Goal: Task Accomplishment & Management: Manage account settings

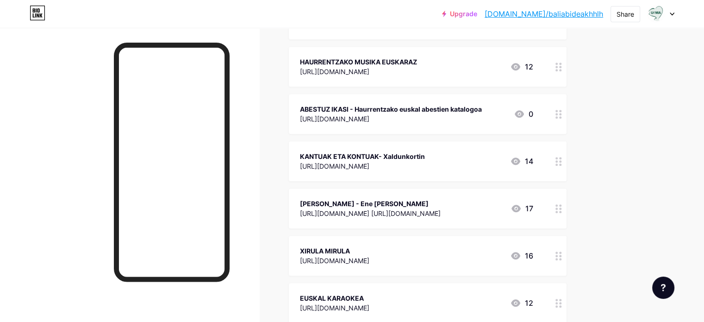
scroll to position [619, 0]
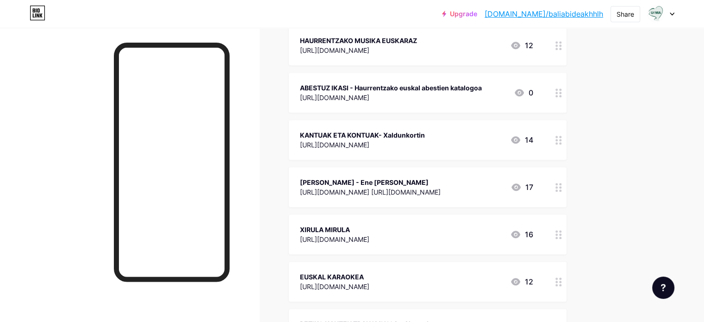
click at [374, 93] on div "[URL][DOMAIN_NAME]" at bounding box center [391, 98] width 182 height 10
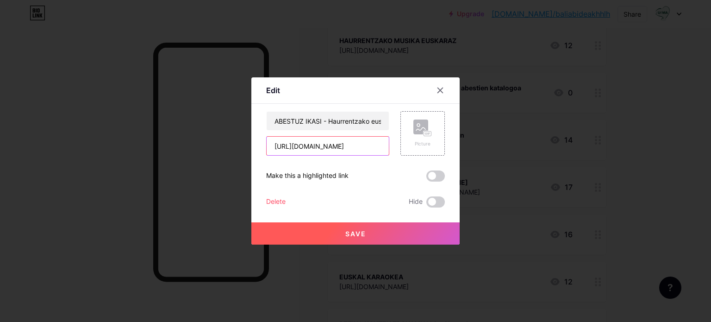
click at [331, 150] on input "[URL][DOMAIN_NAME]" at bounding box center [328, 146] width 122 height 19
click at [434, 92] on div at bounding box center [440, 90] width 17 height 17
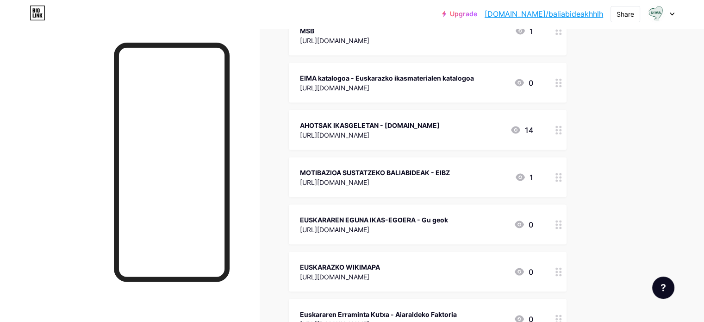
scroll to position [1864, 0]
click at [448, 215] on div "EUSKARAREN EGUNA IKAS-EGOERA - Gu geok" at bounding box center [374, 220] width 148 height 10
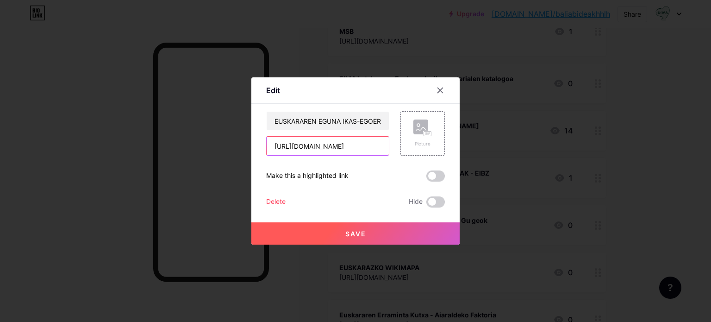
click at [337, 149] on input "[URL][DOMAIN_NAME]" at bounding box center [328, 146] width 122 height 19
click at [443, 90] on div at bounding box center [440, 90] width 17 height 17
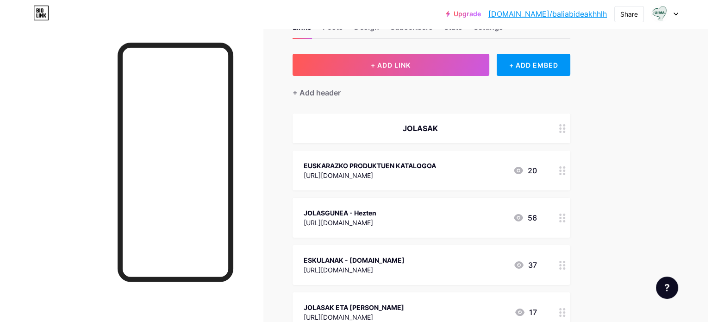
scroll to position [0, 0]
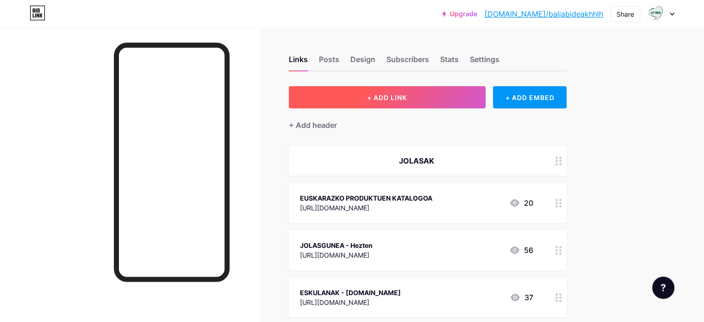
click at [407, 98] on span "+ ADD LINK" at bounding box center [387, 97] width 40 height 8
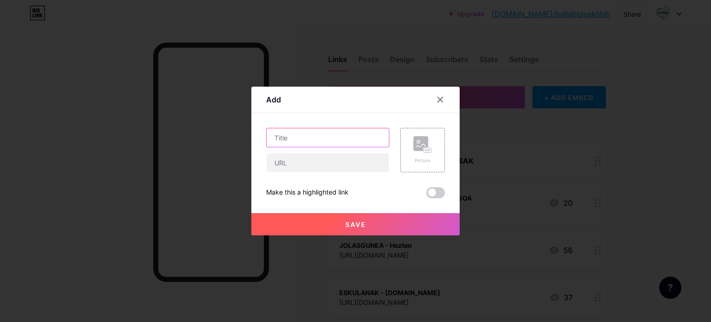
click at [315, 140] on input "text" at bounding box center [328, 137] width 122 height 19
type input "i"
type input "Ikasle etorri berriak eskolan: hizkuntza lantzeko baliabideak - Hezkuntza Saila"
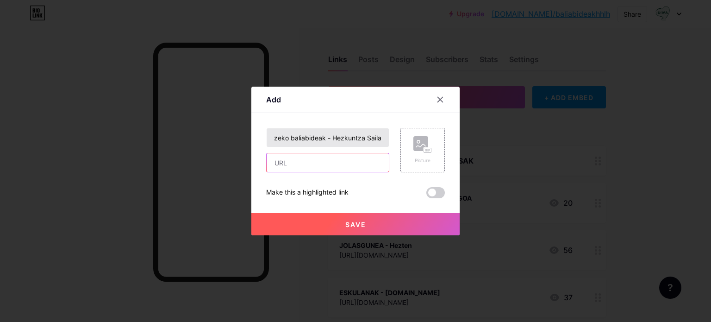
scroll to position [0, 0]
paste input "[URL][DOMAIN_NAME][DOMAIN_NAME]"
type input "[URL][DOMAIN_NAME][DOMAIN_NAME]"
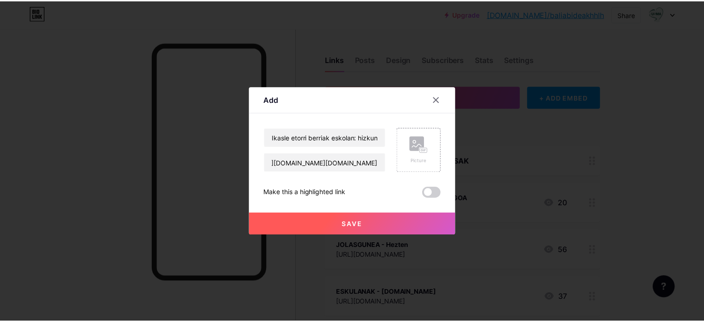
scroll to position [0, 0]
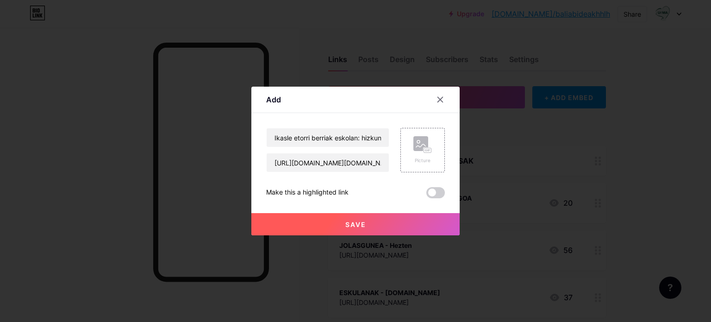
click at [393, 222] on button "Save" at bounding box center [355, 224] width 208 height 22
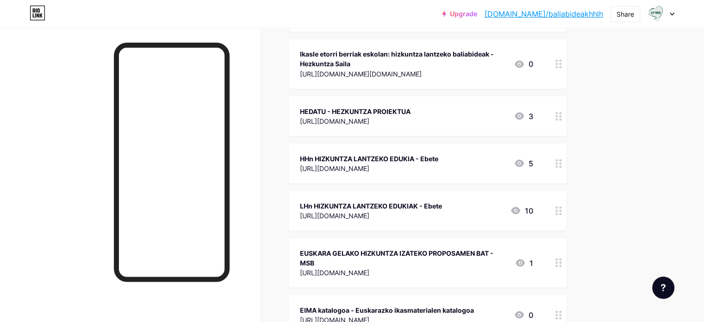
scroll to position [1690, 0]
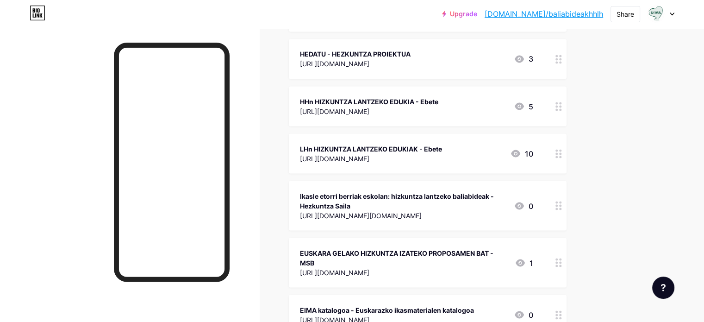
click at [566, 217] on div at bounding box center [559, 205] width 16 height 50
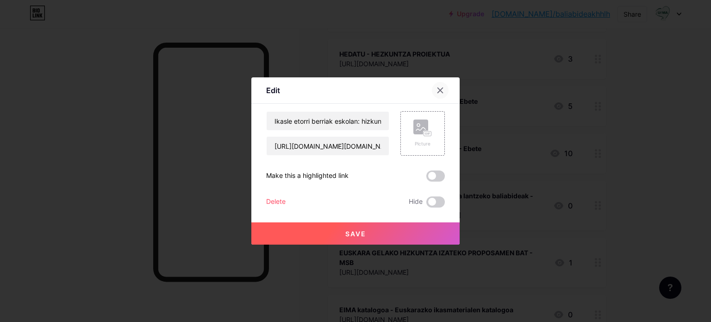
click at [442, 92] on icon at bounding box center [440, 90] width 5 height 5
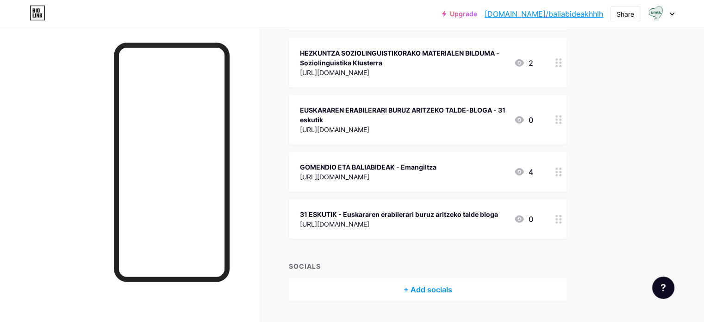
scroll to position [2229, 0]
click at [562, 215] on icon at bounding box center [558, 219] width 6 height 9
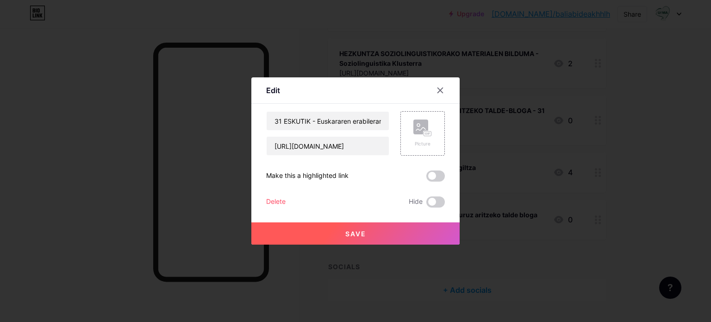
click at [274, 199] on div "Delete" at bounding box center [275, 201] width 19 height 11
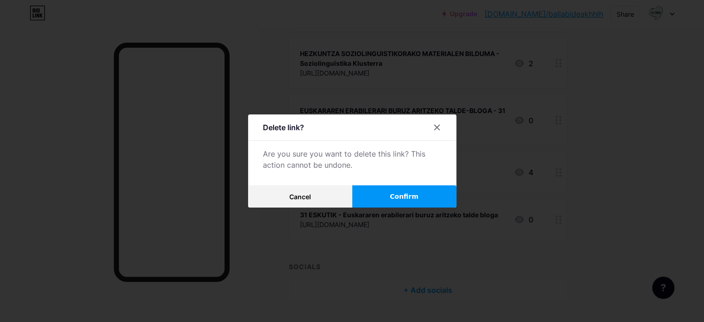
click at [428, 190] on button "Confirm" at bounding box center [404, 196] width 104 height 22
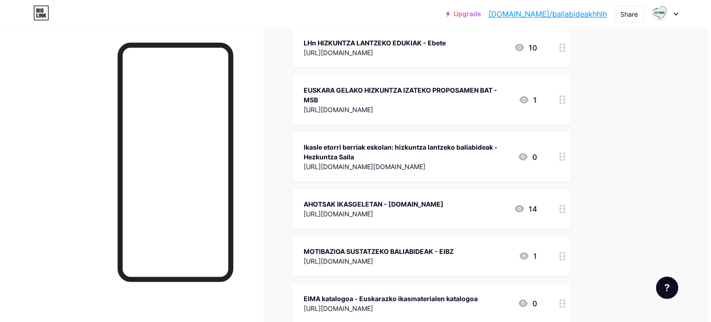
scroll to position [1795, 0]
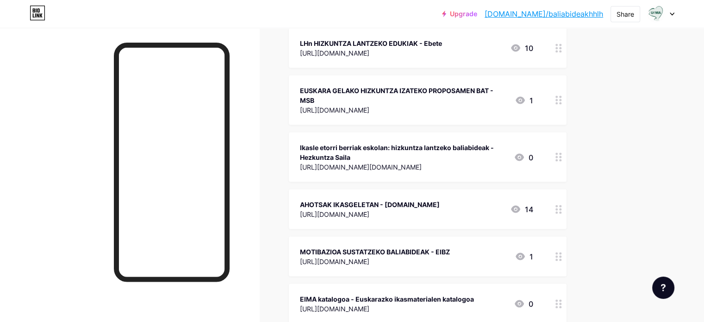
click at [496, 149] on div "Ikasle etorri berriak eskolan: hizkuntza lantzeko baliabideak - Hezkuntza Saila" at bounding box center [403, 152] width 206 height 19
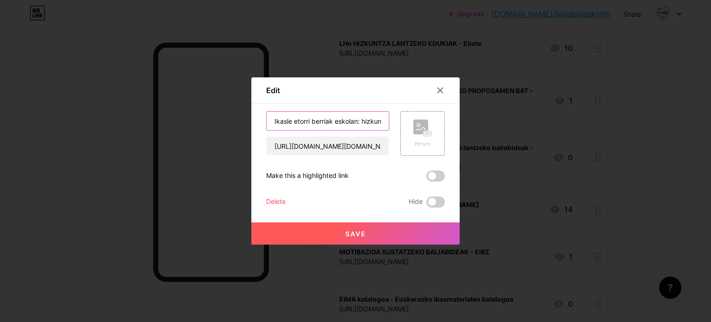
click at [272, 121] on input "Ikasle etorri berriak eskolan: hizkuntza lantzeko baliabideak - Hezkuntza Saila" at bounding box center [328, 121] width 122 height 19
drag, startPoint x: 365, startPoint y: 121, endPoint x: 340, endPoint y: 129, distance: 26.3
click at [340, 129] on input "IKASLE ETORRI BERRIAK ESKOLAN: torri berriak eskolan: hizkuntza lantzeko baliab…" at bounding box center [328, 121] width 122 height 19
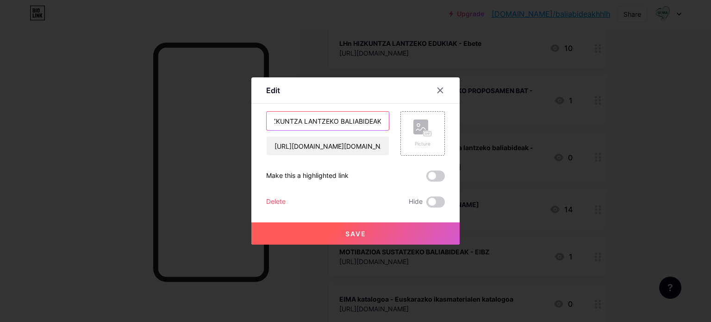
type input "IKASLE ETORRI BERRIAK ESKOLAN: HIZKUNTZA LANTZEKO BALIABIDEAK - Hezkuntza Saila"
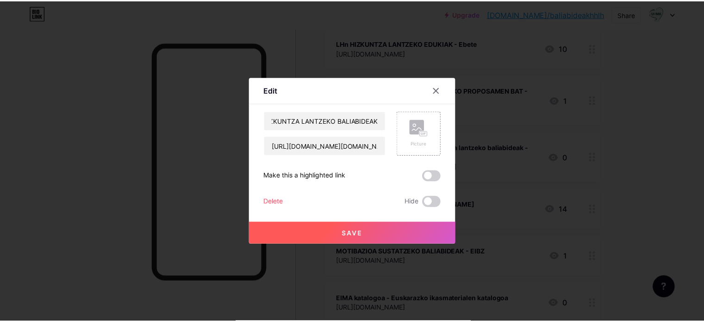
scroll to position [0, 0]
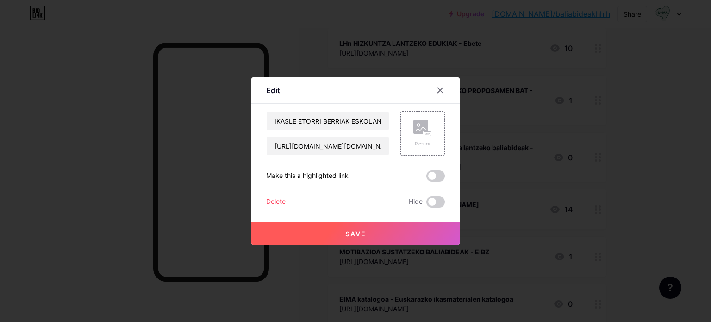
click at [398, 238] on button "Save" at bounding box center [355, 233] width 208 height 22
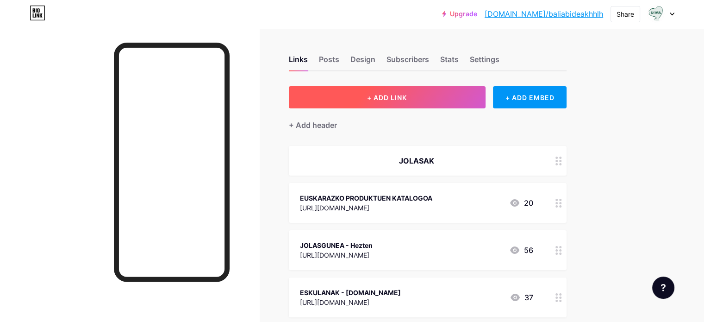
click at [406, 87] on button "+ ADD LINK" at bounding box center [387, 97] width 197 height 22
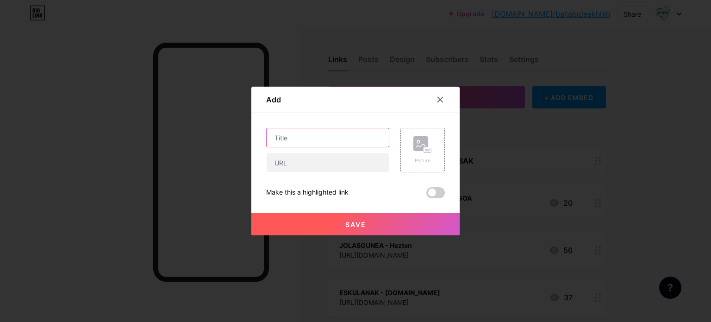
click at [293, 140] on input "text" at bounding box center [328, 137] width 122 height 19
type input "ON! euskararen ataria - gurasoentzako baliabideak"
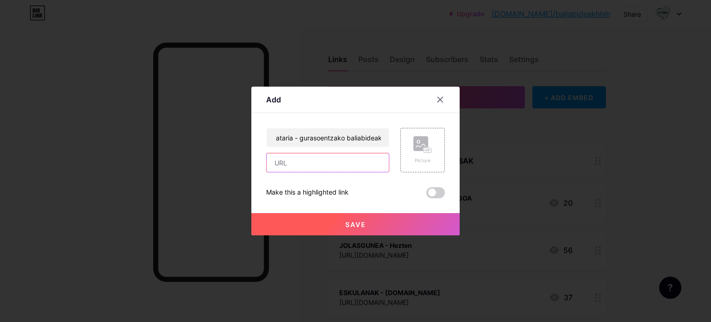
scroll to position [0, 0]
click at [351, 166] on input "text" at bounding box center [328, 162] width 122 height 19
paste input "[URL][DOMAIN_NAME]"
type input "[URL][DOMAIN_NAME]"
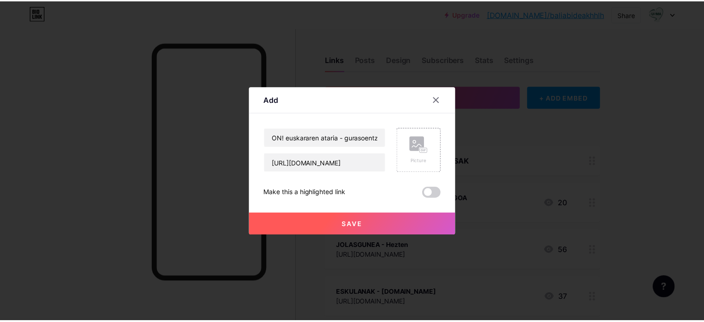
scroll to position [0, 0]
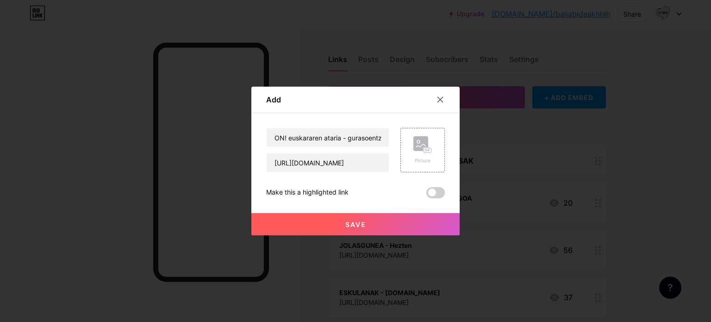
click at [375, 223] on button "Save" at bounding box center [355, 224] width 208 height 22
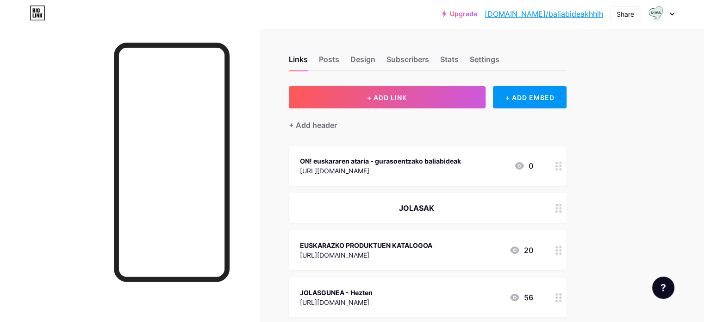
click at [566, 168] on div at bounding box center [559, 166] width 16 height 40
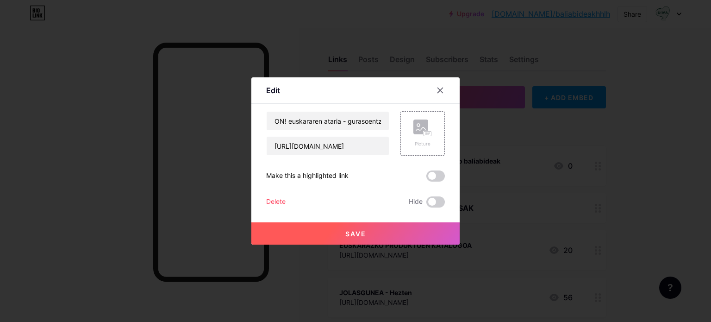
click at [276, 193] on div "ON! euskararen ataria - gurasoentzako baliabideak [URL][DOMAIN_NAME] Picture Ma…" at bounding box center [355, 159] width 179 height 96
click at [277, 200] on div "Delete" at bounding box center [275, 201] width 19 height 11
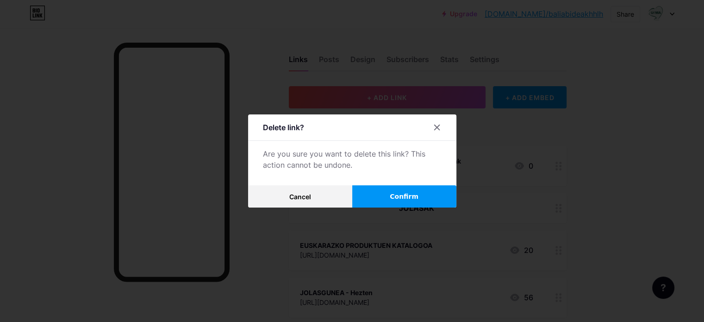
click at [413, 194] on span "Confirm" at bounding box center [404, 197] width 29 height 10
